Goal: Task Accomplishment & Management: Manage account settings

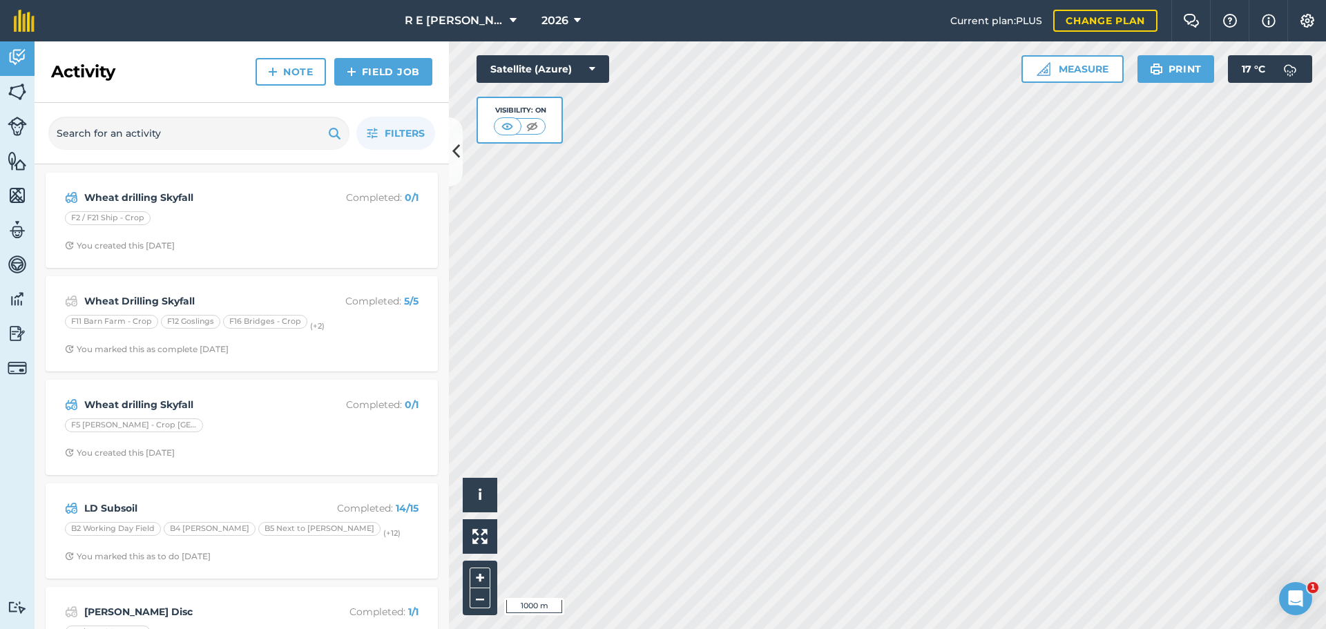
scroll to position [69, 0]
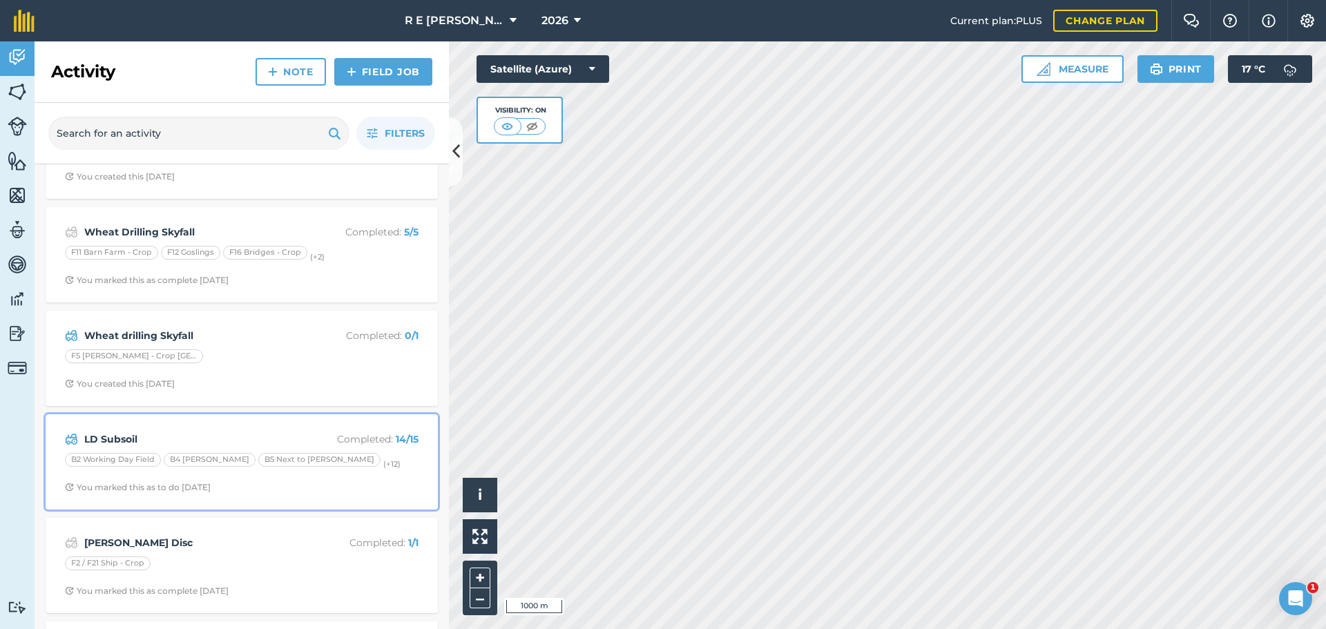
click at [317, 478] on div "LD Subsoil Completed : 14 / 15 B2 Working Day Field B4 [PERSON_NAME] B5 Next to…" at bounding box center [242, 462] width 376 height 79
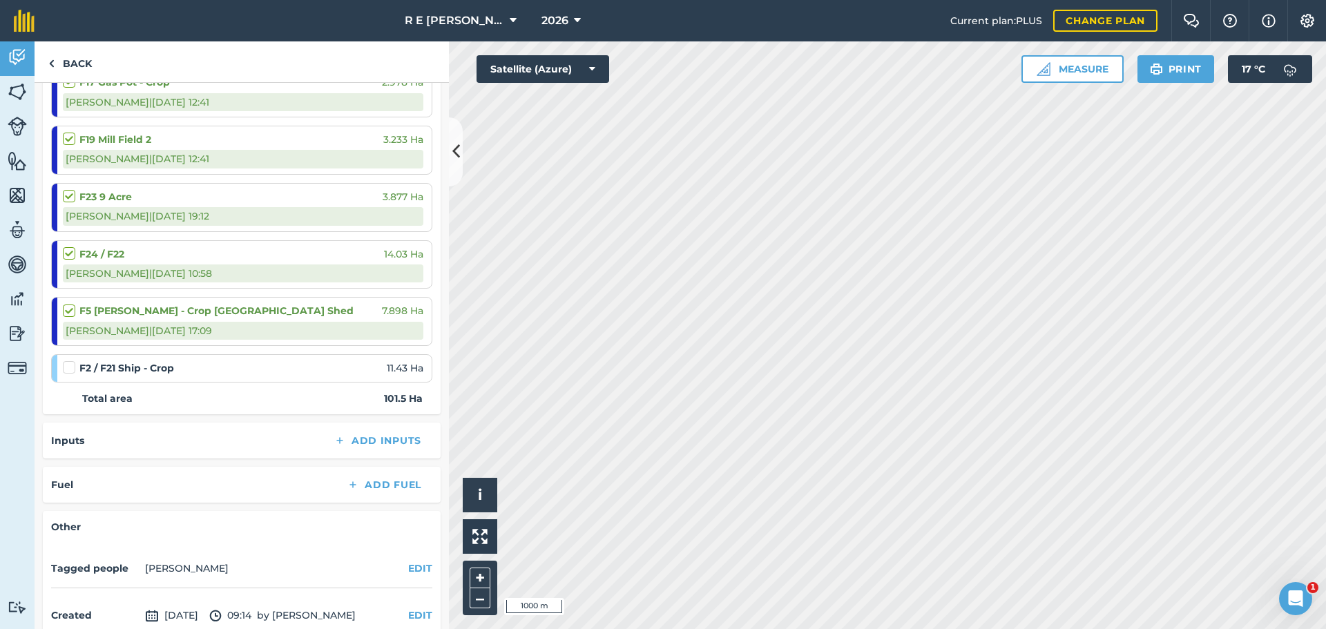
scroll to position [760, 0]
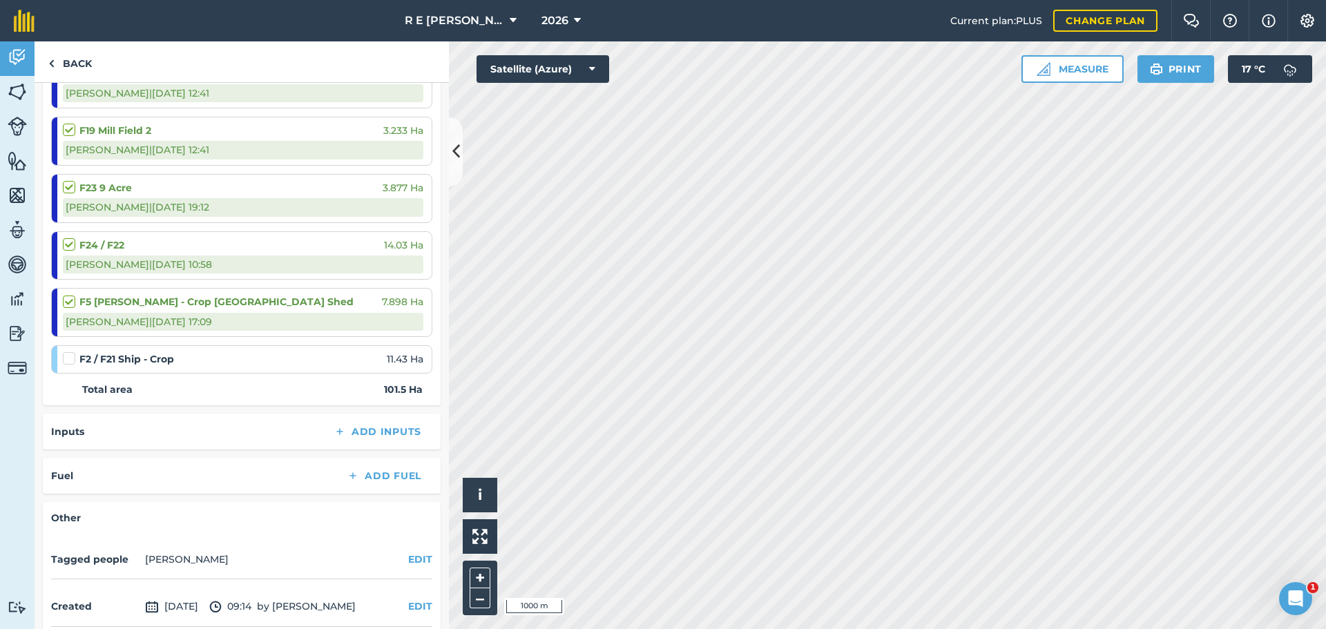
click at [70, 351] on label at bounding box center [71, 351] width 17 height 0
click at [70, 358] on input "checkbox" at bounding box center [67, 355] width 9 height 9
checkbox input "false"
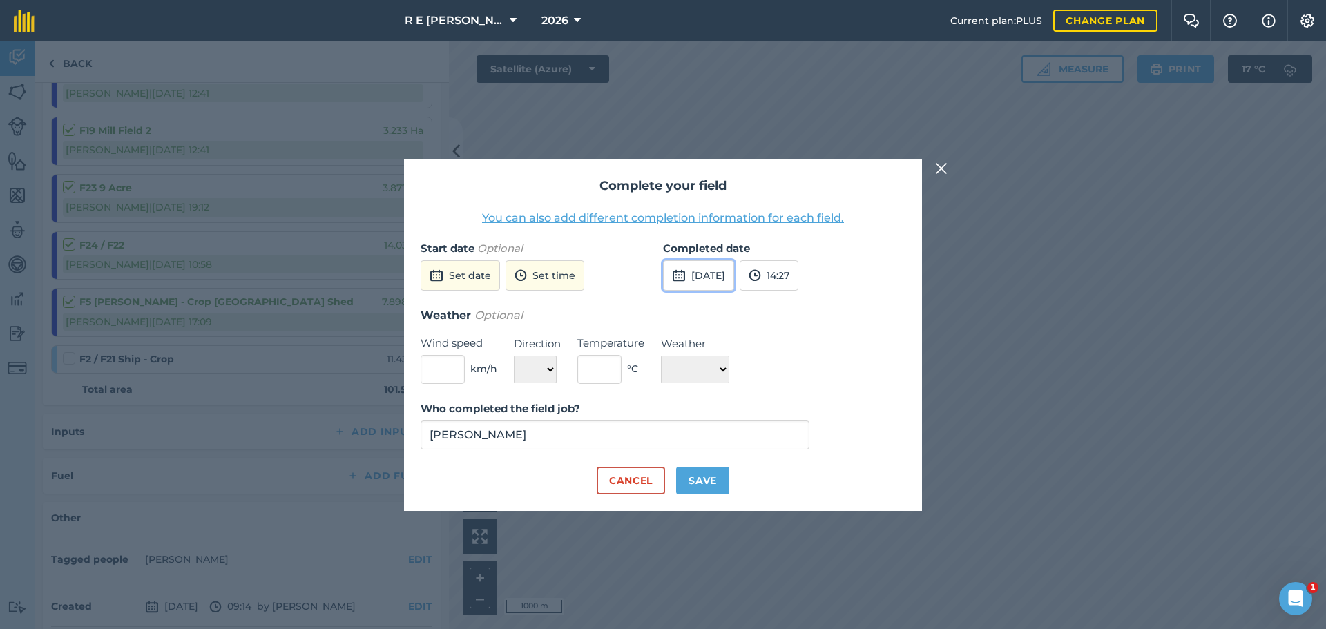
click at [704, 276] on button "[DATE]" at bounding box center [698, 275] width 71 height 30
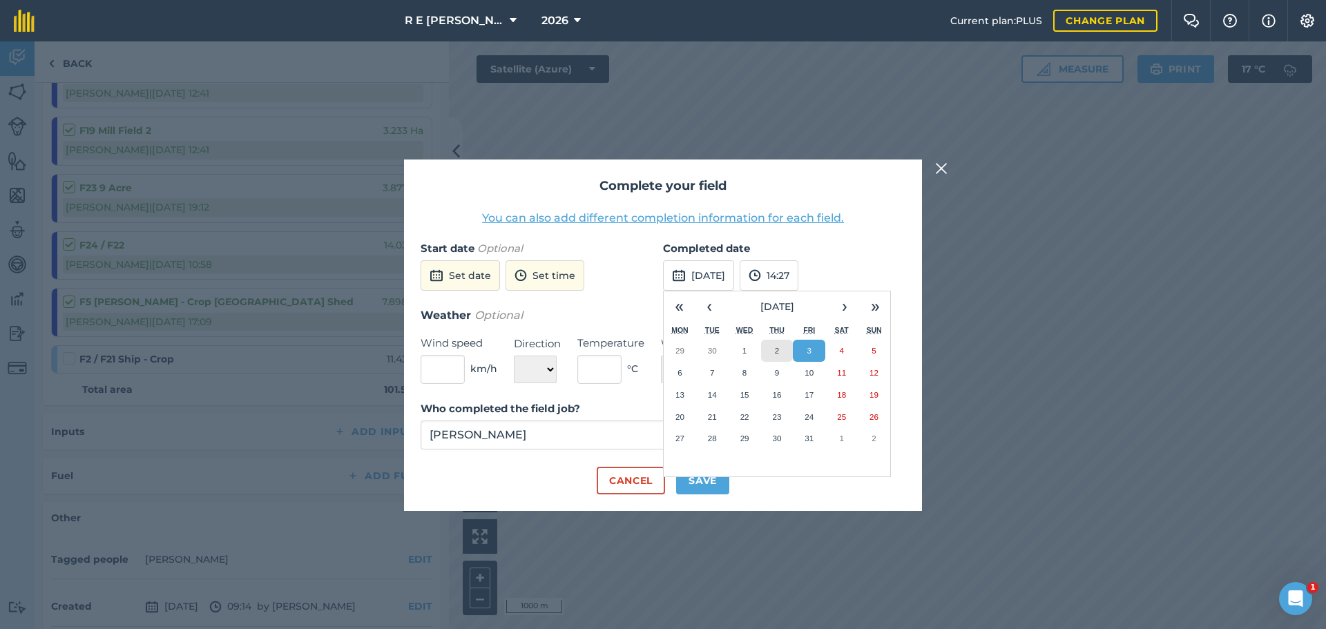
click at [782, 351] on button "2" at bounding box center [777, 351] width 32 height 22
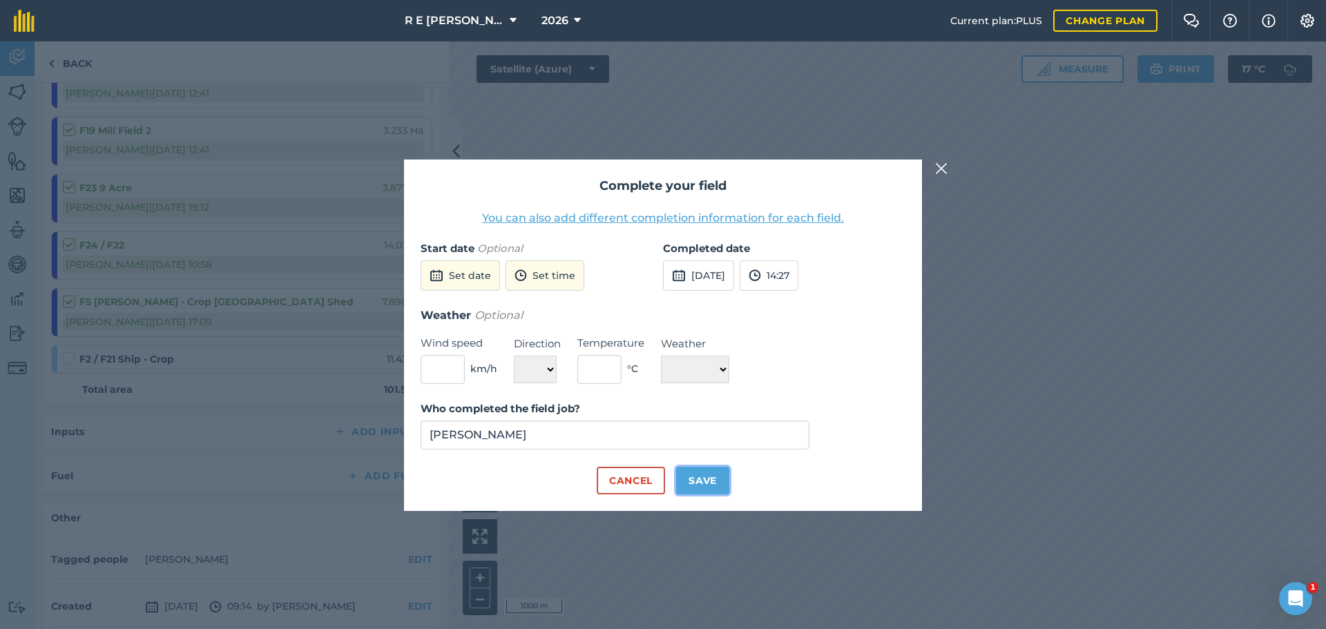
click at [706, 483] on button "Save" at bounding box center [702, 481] width 53 height 28
checkbox input "true"
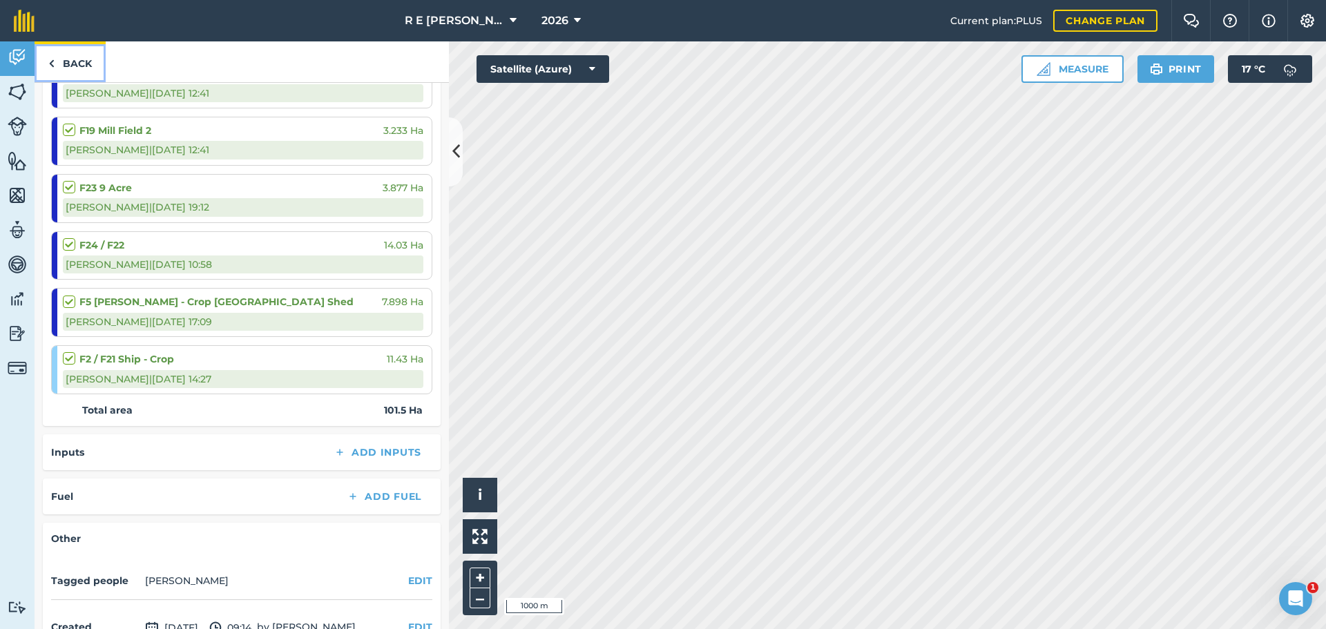
click at [70, 70] on link "Back" at bounding box center [70, 61] width 71 height 41
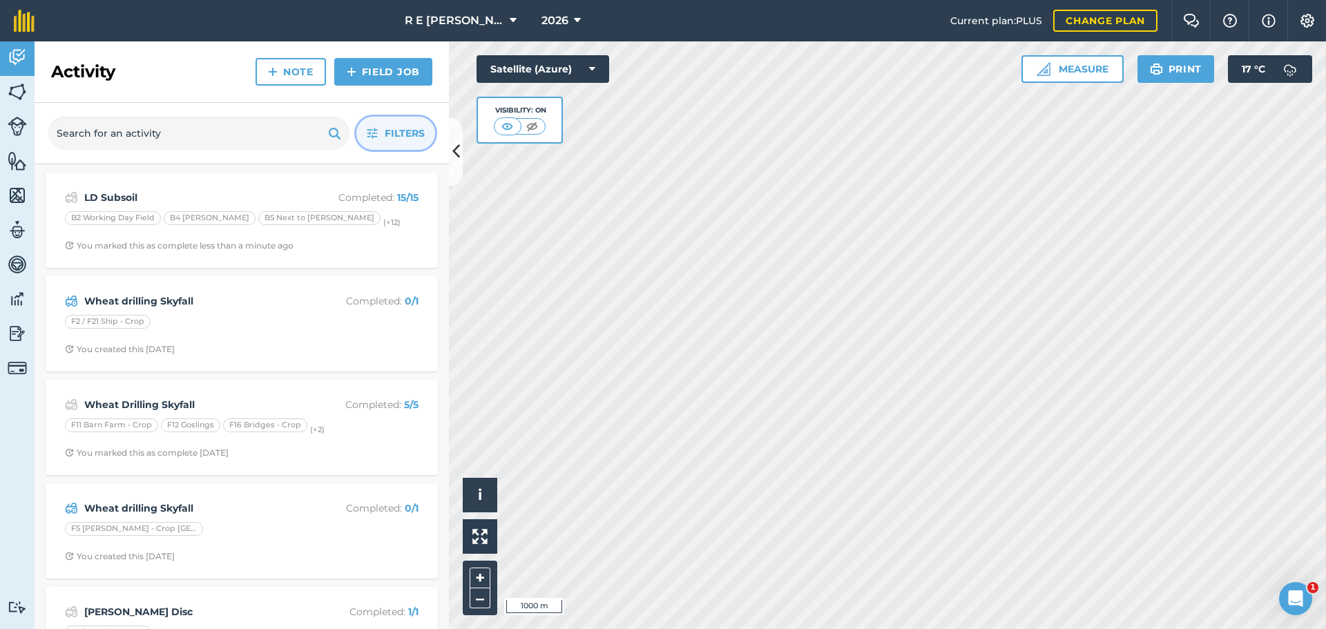
click at [383, 137] on button "Filters" at bounding box center [395, 133] width 79 height 33
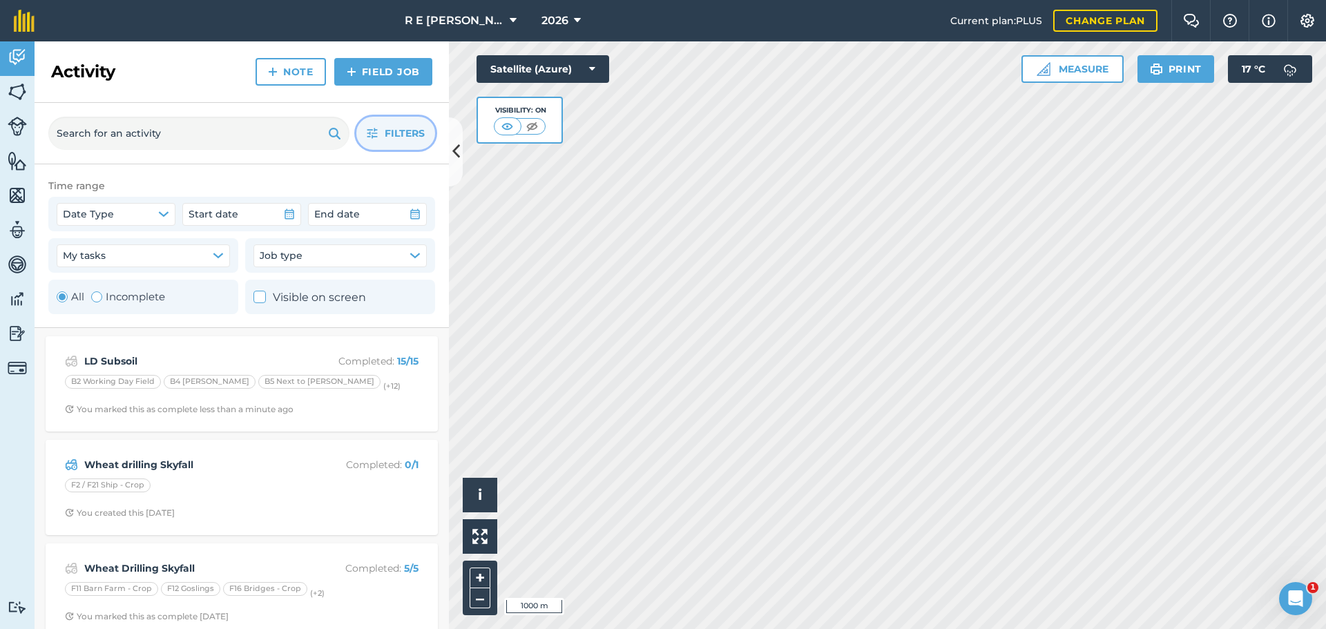
click at [115, 296] on label "Incomplete" at bounding box center [128, 297] width 74 height 17
radio input "false"
radio input "true"
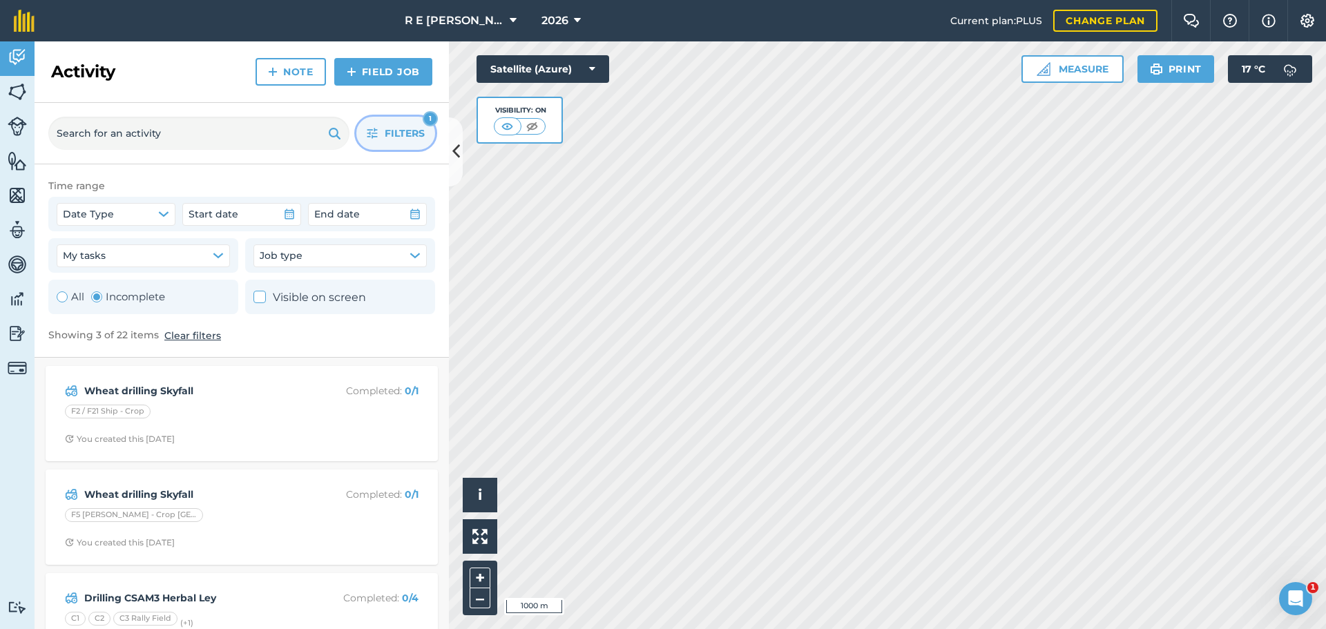
click at [385, 136] on span "Filters" at bounding box center [405, 133] width 40 height 15
